Goal: Find specific page/section: Find specific page/section

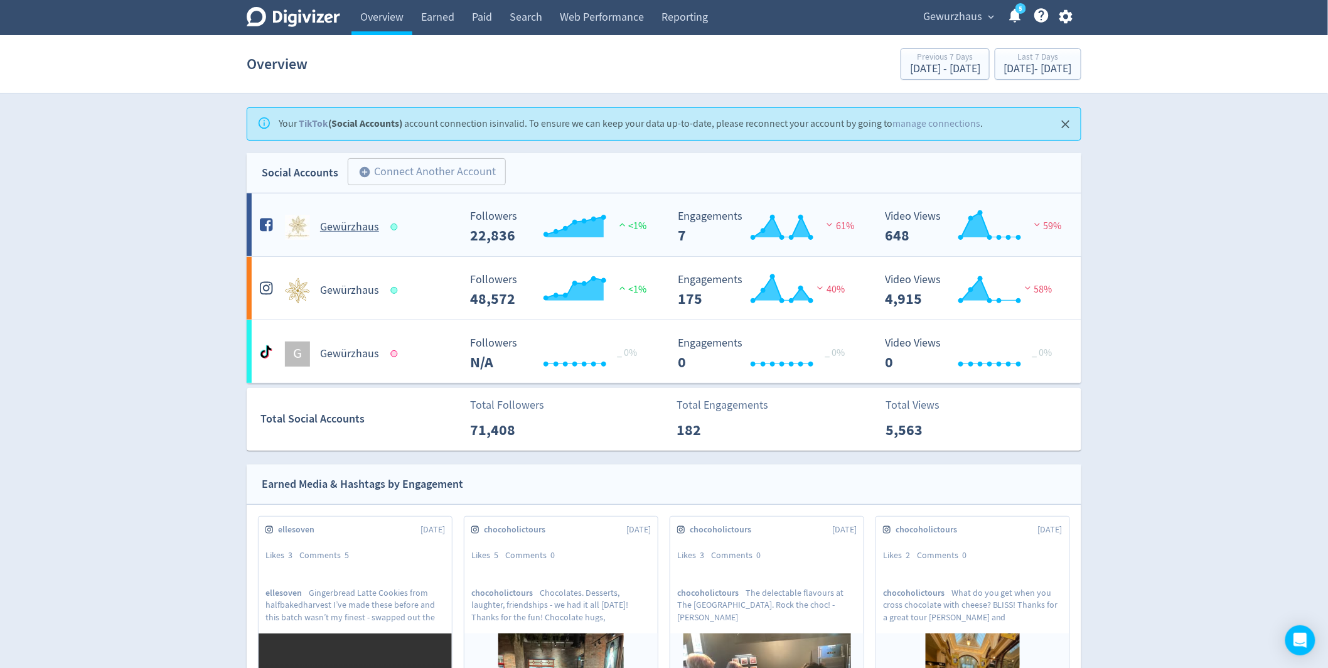
click at [364, 230] on h5 "Gewürzhaus" at bounding box center [349, 227] width 59 height 15
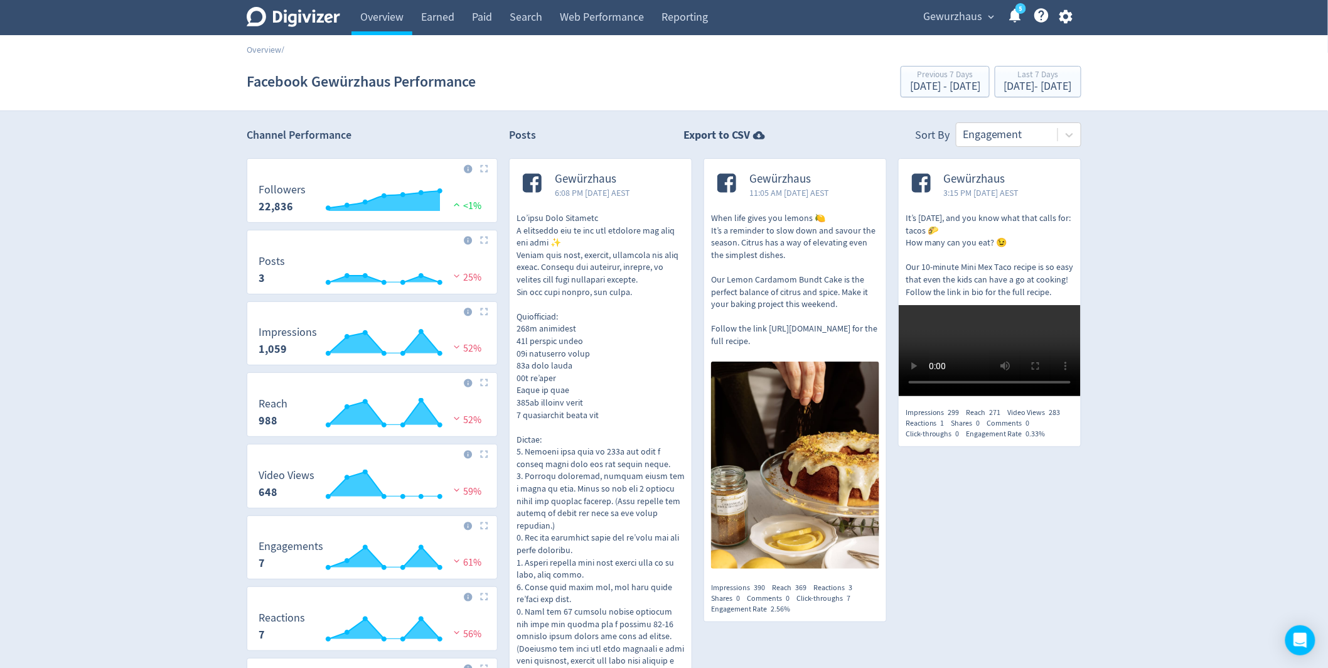
click at [265, 55] on section "Facebook Gewürzhaus Performance Previous 7 Days [DATE] - [DATE] Last 7 Days [DA…" at bounding box center [664, 82] width 1328 height 58
click at [257, 49] on link "Overview" at bounding box center [264, 49] width 35 height 11
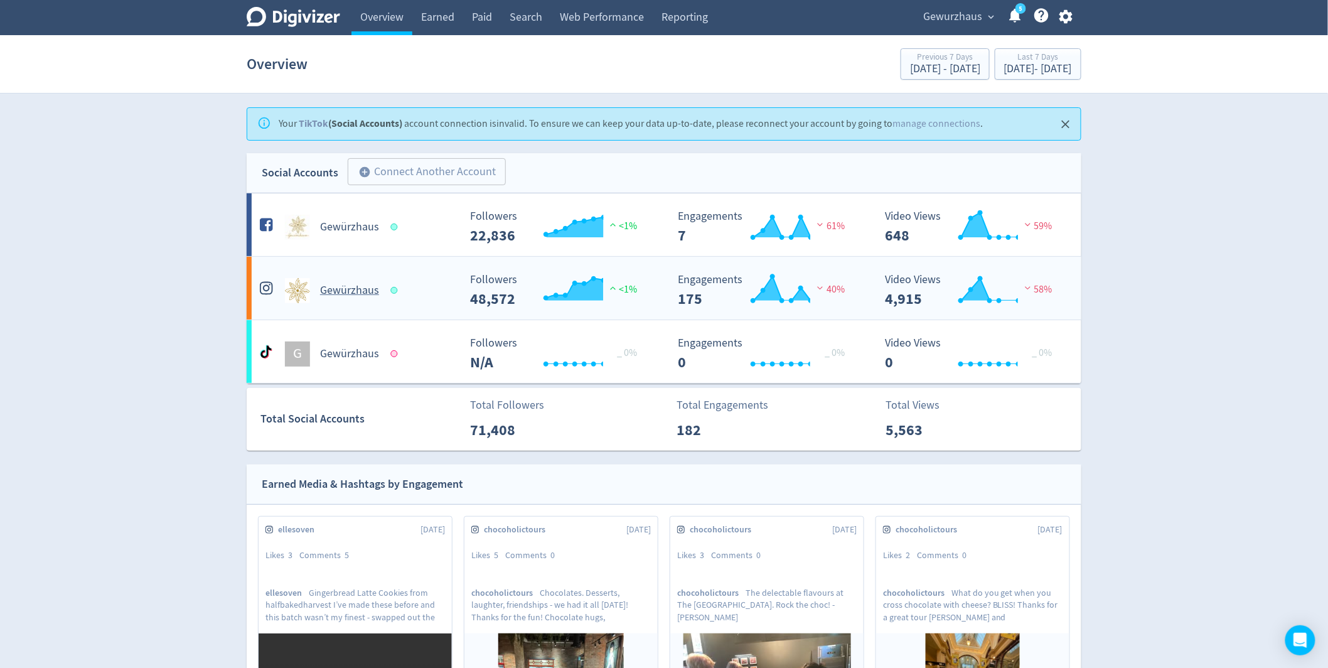
click at [347, 288] on h5 "Gewürzhaus" at bounding box center [349, 290] width 59 height 15
